Goal: Find specific page/section

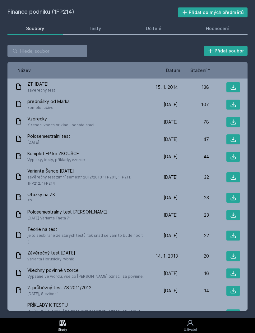
click at [18, 17] on div "Finance podniku (1FP214) Přidat do mých předmětů [GEOGRAPHIC_DATA] Testy Učitel…" at bounding box center [127, 158] width 240 height 303
click at [18, 7] on div "Finance podniku (1FP214) Přidat do mých předmětů [GEOGRAPHIC_DATA] Testy Učitel…" at bounding box center [127, 159] width 255 height 318
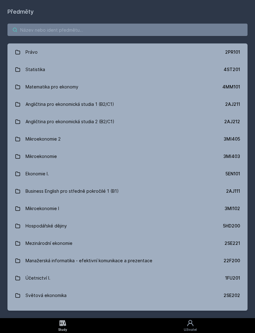
click at [30, 29] on input "search" at bounding box center [127, 30] width 240 height 12
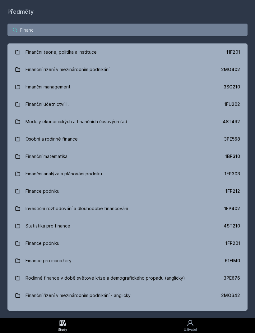
type input "Financ"
click at [42, 108] on div "Finanční účetnictví II." at bounding box center [46, 104] width 43 height 12
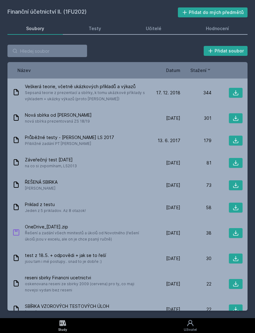
click at [237, 95] on icon at bounding box center [235, 92] width 5 height 5
click at [233, 122] on button at bounding box center [235, 118] width 14 height 10
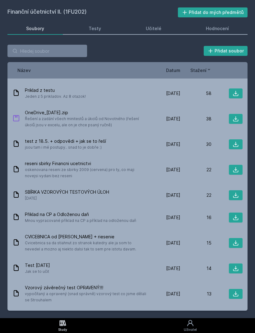
scroll to position [115, 0]
click at [238, 296] on icon at bounding box center [235, 294] width 6 height 6
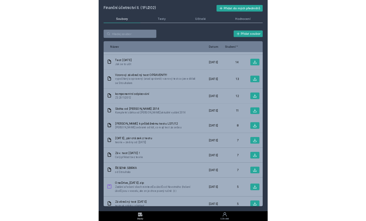
scroll to position [20, 0]
